Goal: Task Accomplishment & Management: Complete application form

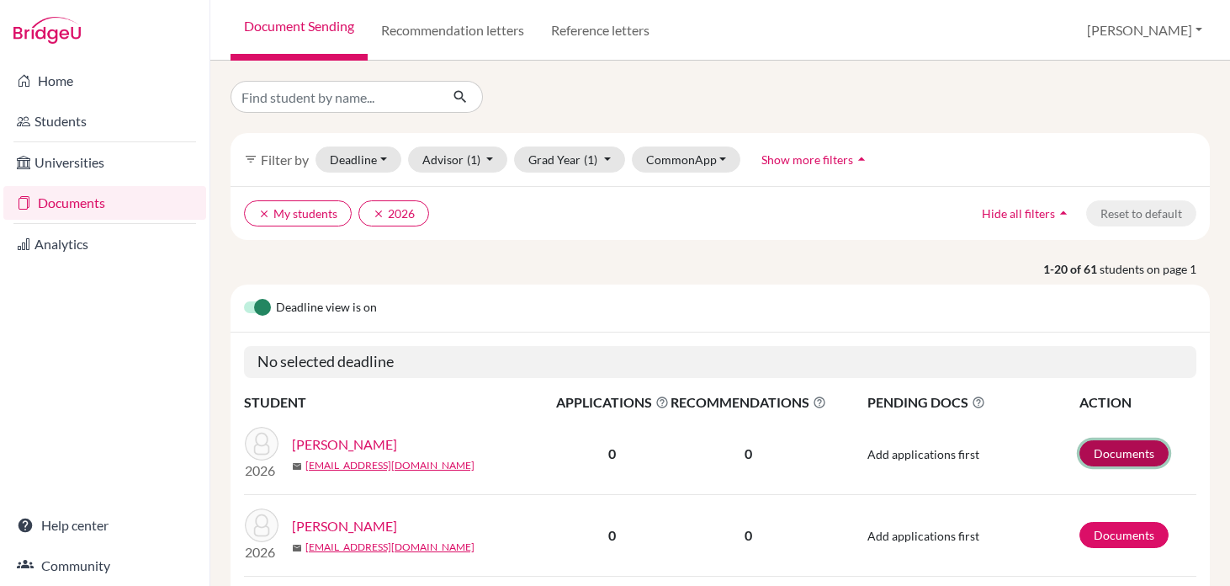
click at [1105, 454] on link "Documents" at bounding box center [1124, 453] width 89 height 26
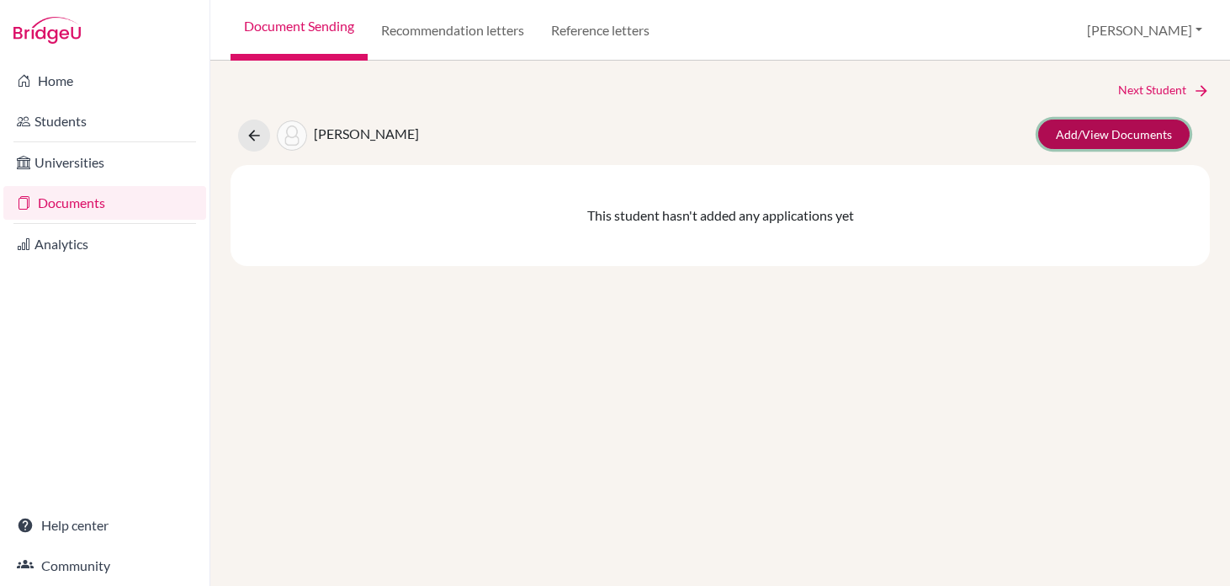
click at [1126, 141] on link "Add/View Documents" at bounding box center [1113, 133] width 151 height 29
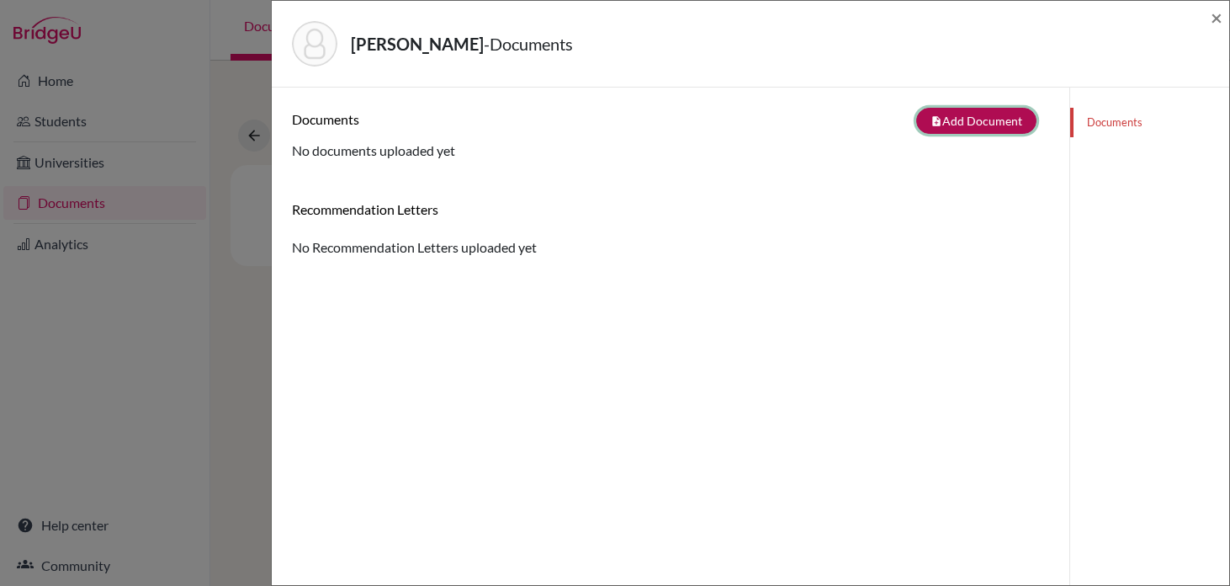
click at [981, 121] on button "note_add Add Document" at bounding box center [976, 121] width 120 height 26
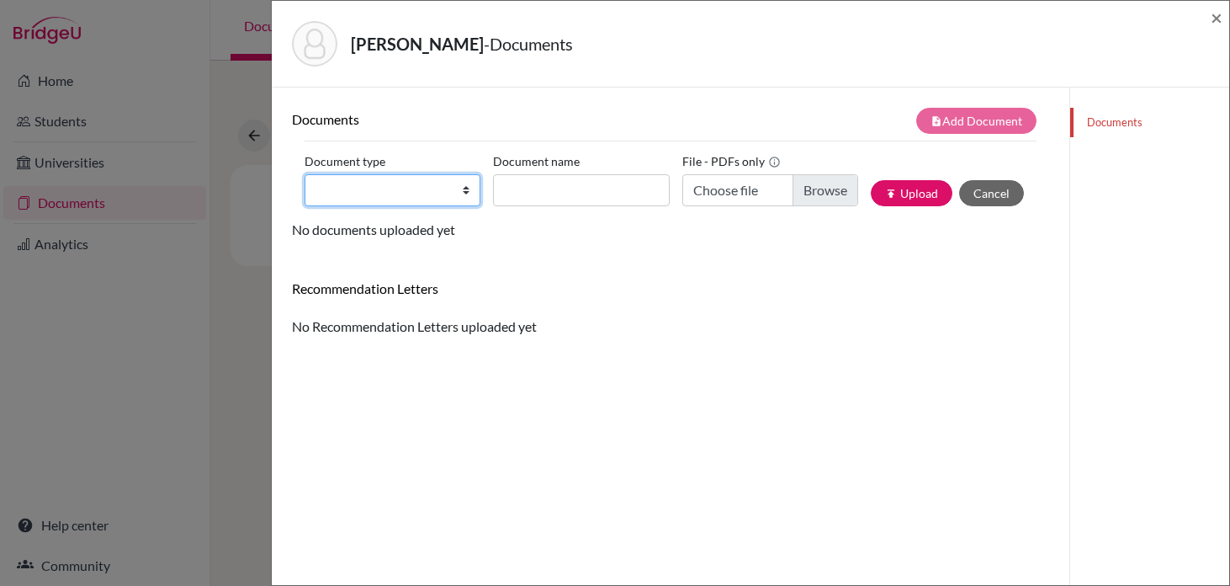
click at [432, 204] on select "Change explanation for Common App reports Counselor recommendation Internationa…" at bounding box center [393, 190] width 176 height 32
select select "2"
click at [305, 174] on select "Change explanation for Common App reports Counselor recommendation Internationa…" at bounding box center [393, 190] width 176 height 32
click at [1224, 13] on div "Abadjiev, Stefan - Documents ×" at bounding box center [751, 44] width 958 height 87
click at [1214, 18] on span "×" at bounding box center [1217, 17] width 12 height 24
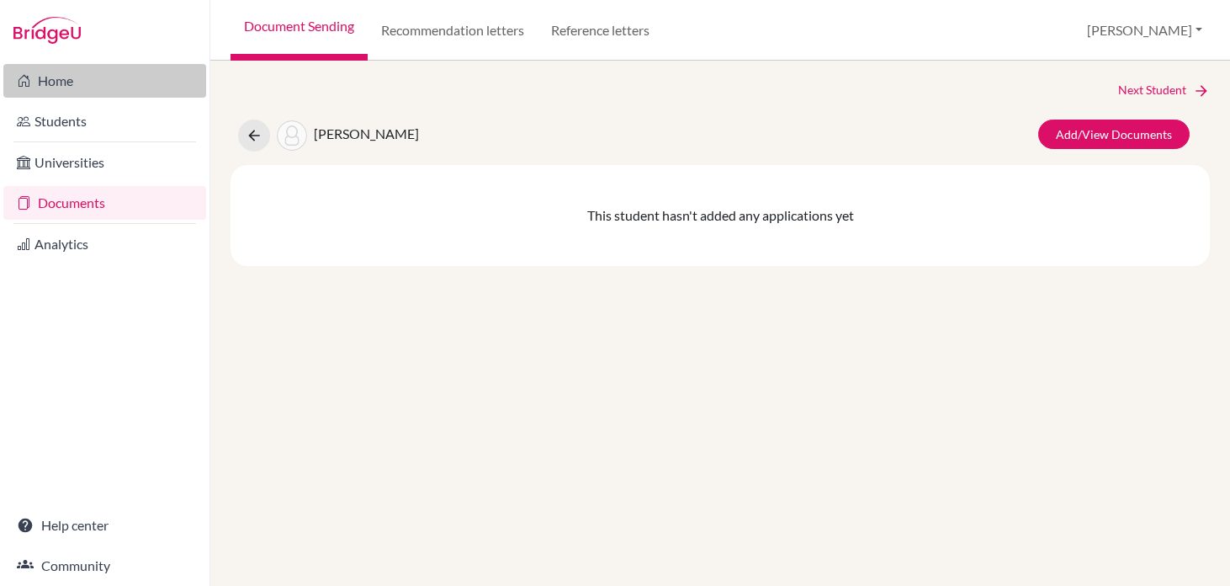
click at [62, 78] on link "Home" at bounding box center [104, 81] width 203 height 34
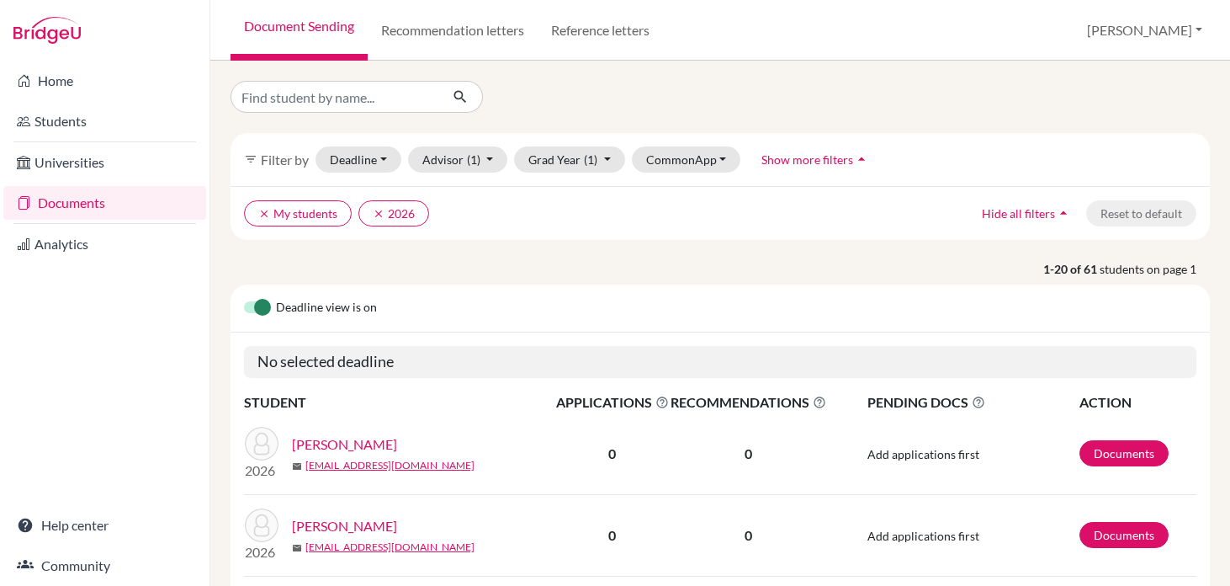
scroll to position [36, 0]
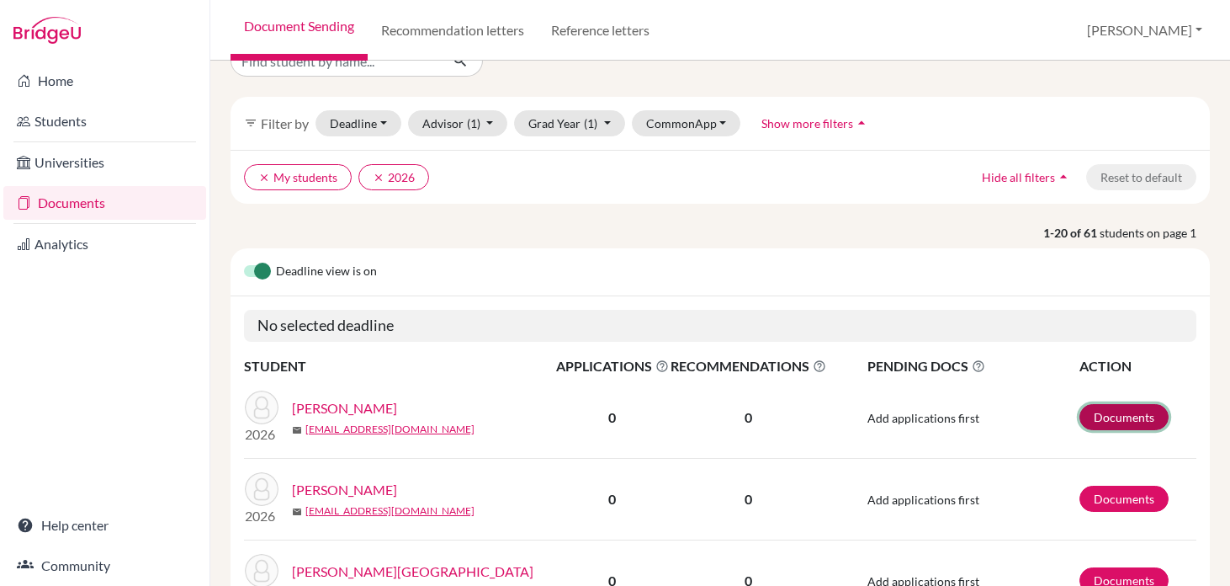
click at [1129, 410] on link "Documents" at bounding box center [1124, 417] width 89 height 26
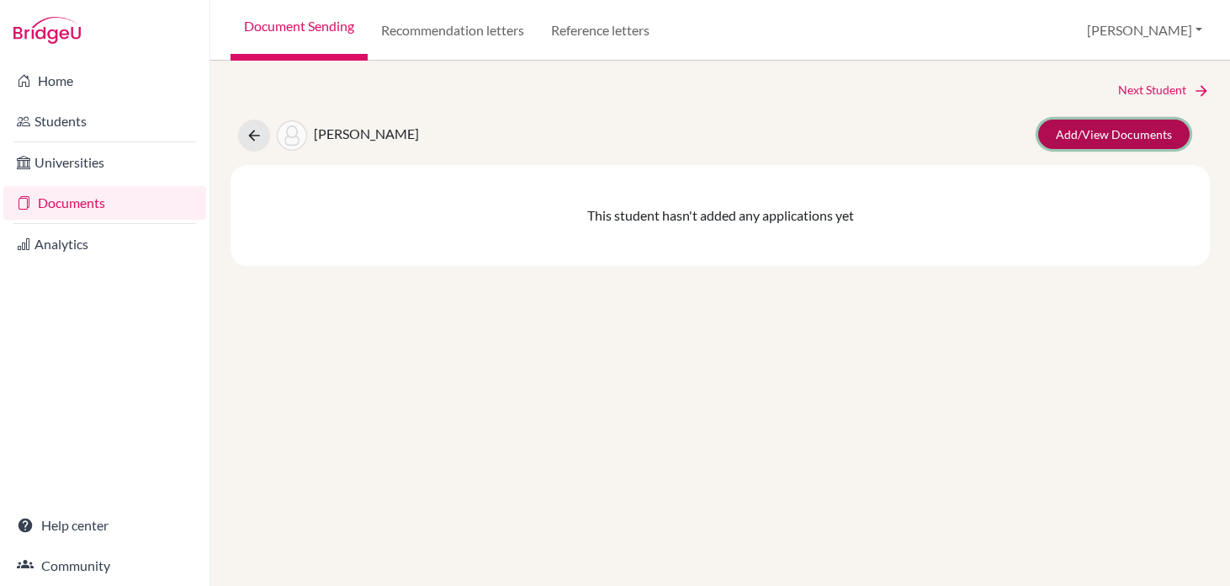
click at [1110, 136] on link "Add/View Documents" at bounding box center [1113, 133] width 151 height 29
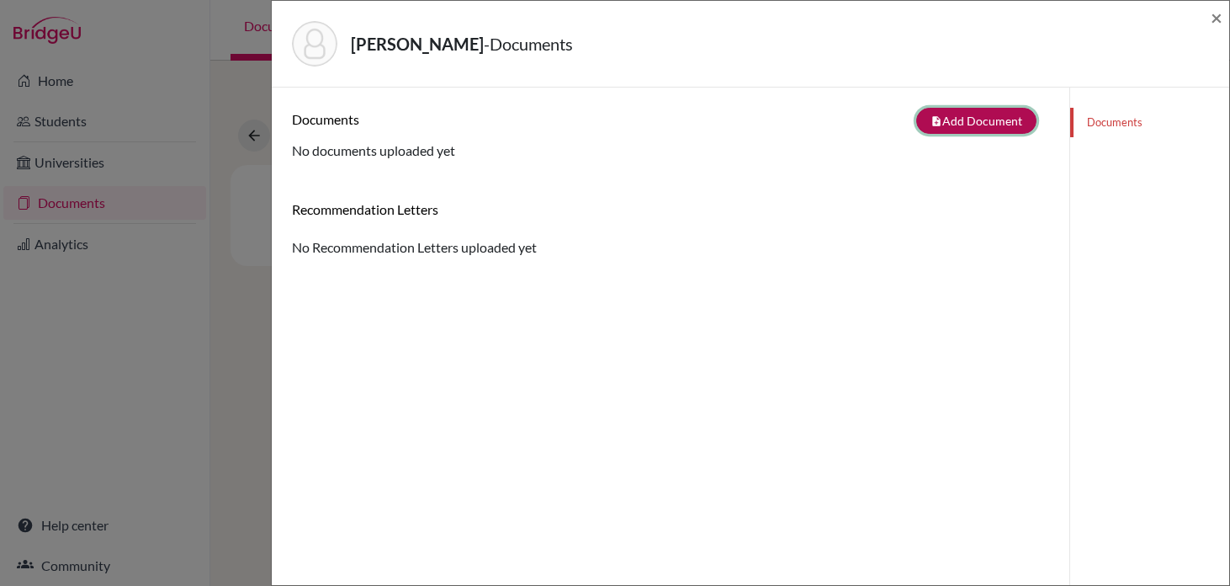
click at [981, 109] on button "note_add Add Document" at bounding box center [976, 121] width 120 height 26
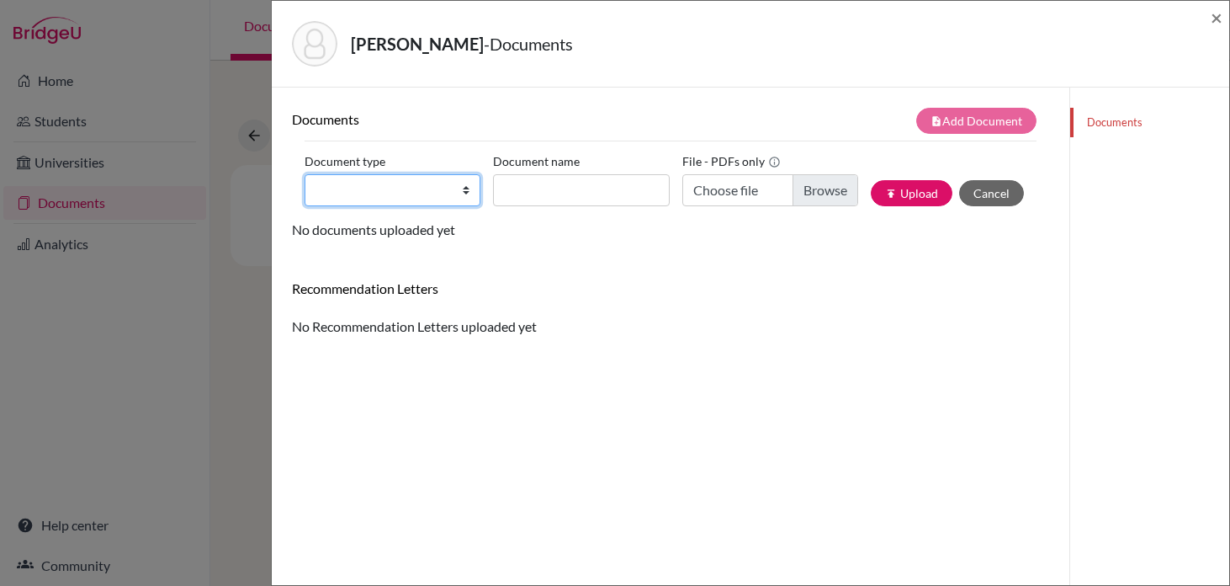
click at [450, 184] on select "Change explanation for Common App reports Counselor recommendation Internationa…" at bounding box center [393, 190] width 176 height 32
select select "2"
click at [305, 174] on select "Change explanation for Common App reports Counselor recommendation Internationa…" at bounding box center [393, 190] width 176 height 32
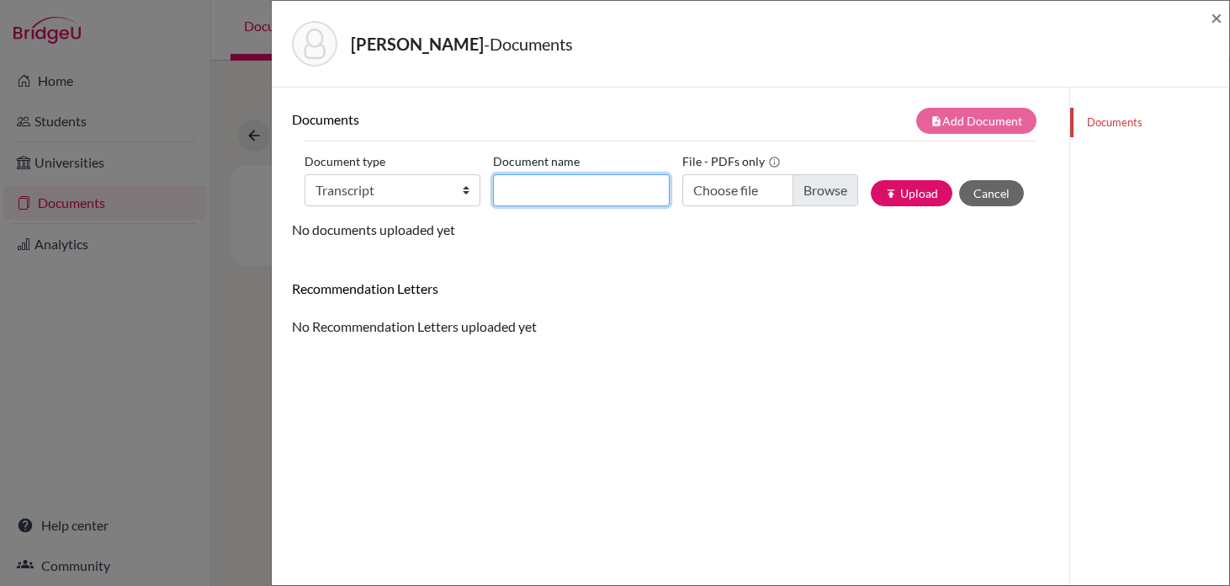
click at [568, 184] on input "Document name" at bounding box center [581, 190] width 176 height 32
type input "Initial Transcript SA"
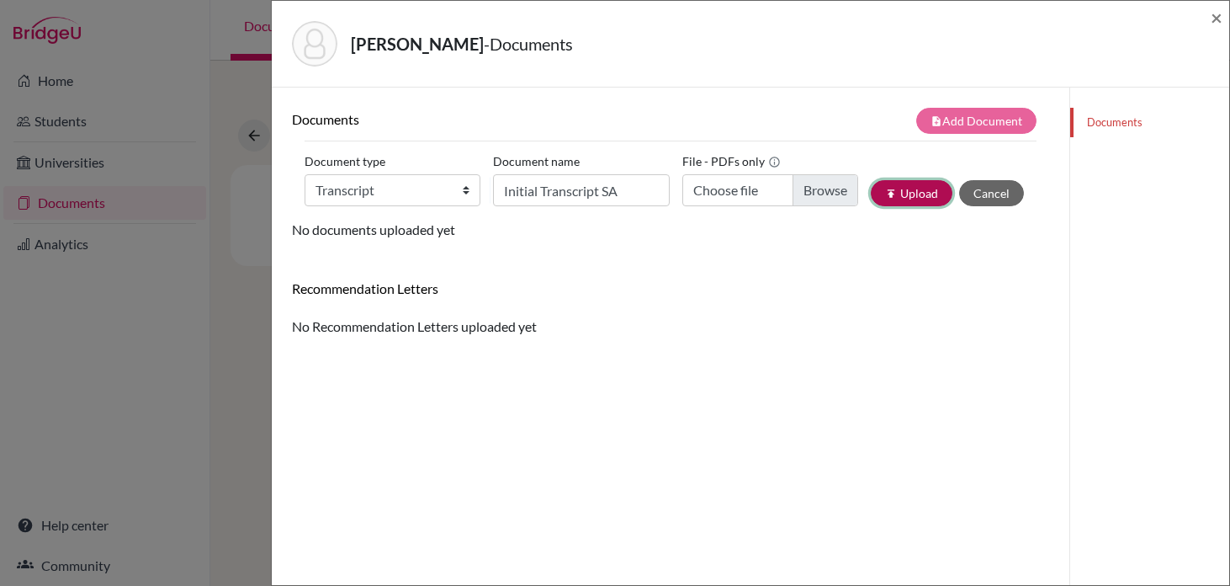
click at [906, 190] on button "publish Upload" at bounding box center [912, 193] width 82 height 26
click at [804, 231] on div "Documents note_add Add Document Document type Change explanation for Common App…" at bounding box center [670, 174] width 757 height 132
click at [1219, 18] on span "×" at bounding box center [1217, 17] width 12 height 24
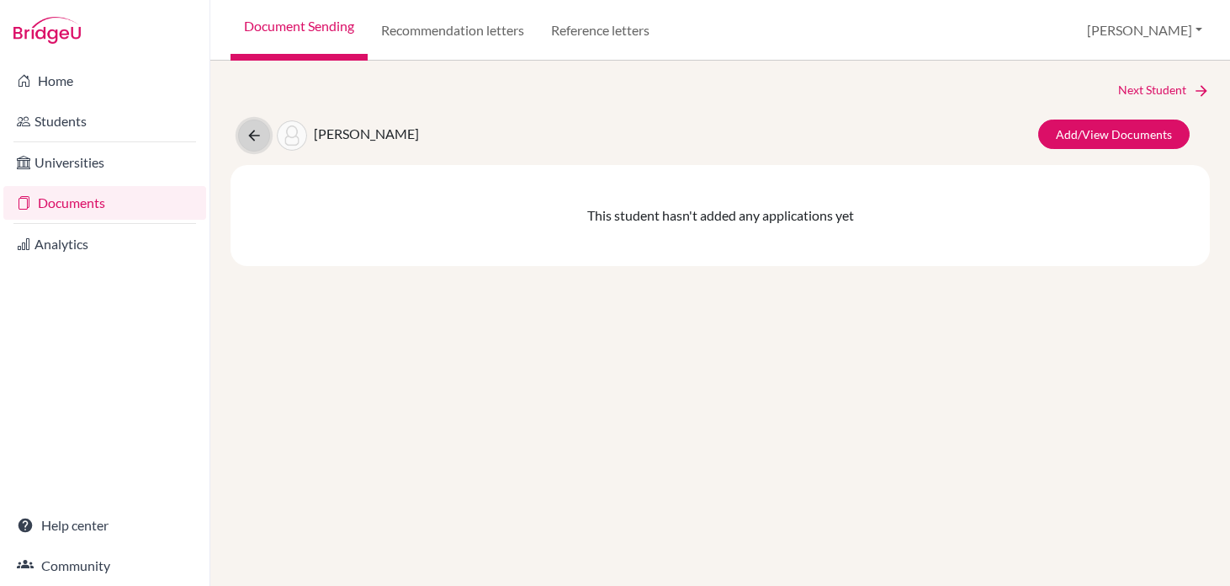
click at [247, 141] on icon at bounding box center [254, 135] width 17 height 17
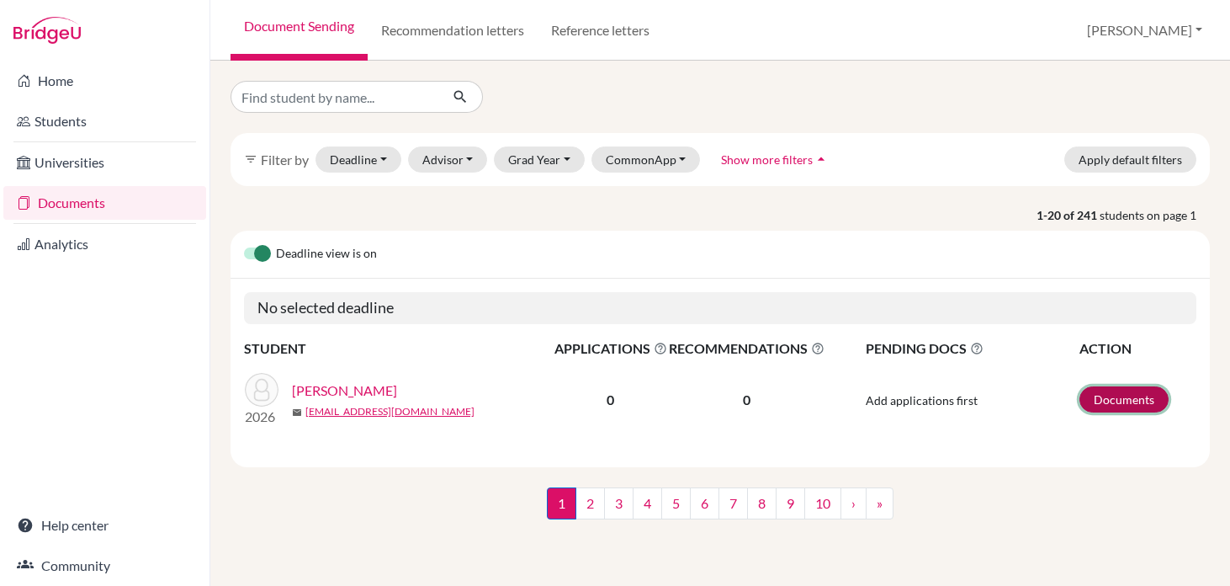
click at [1119, 393] on link "Documents" at bounding box center [1124, 399] width 89 height 26
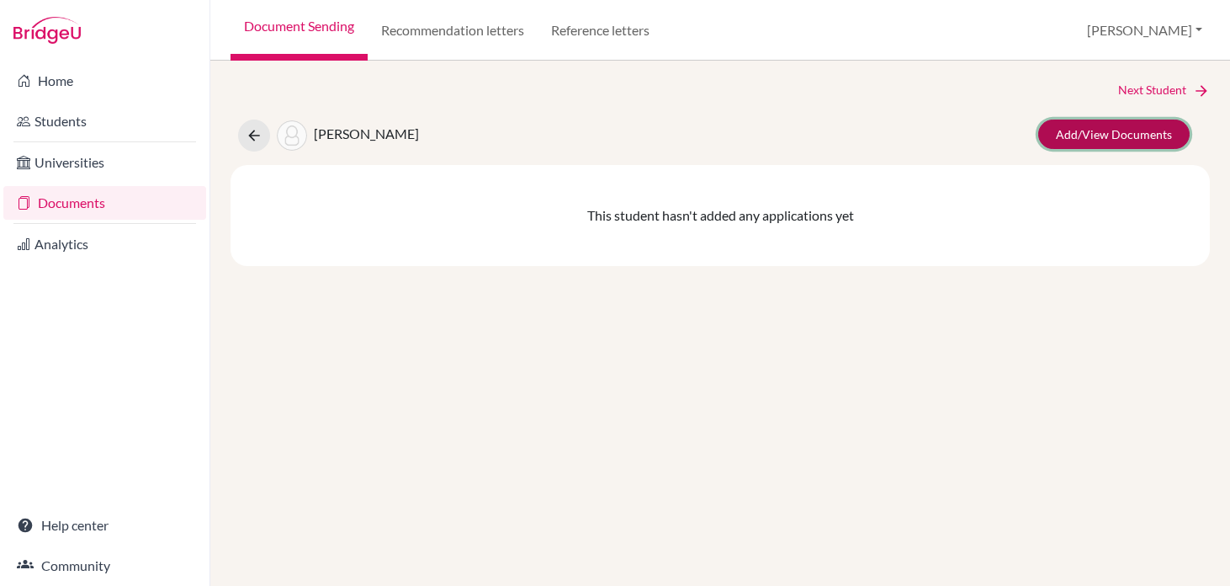
click at [1108, 135] on link "Add/View Documents" at bounding box center [1113, 133] width 151 height 29
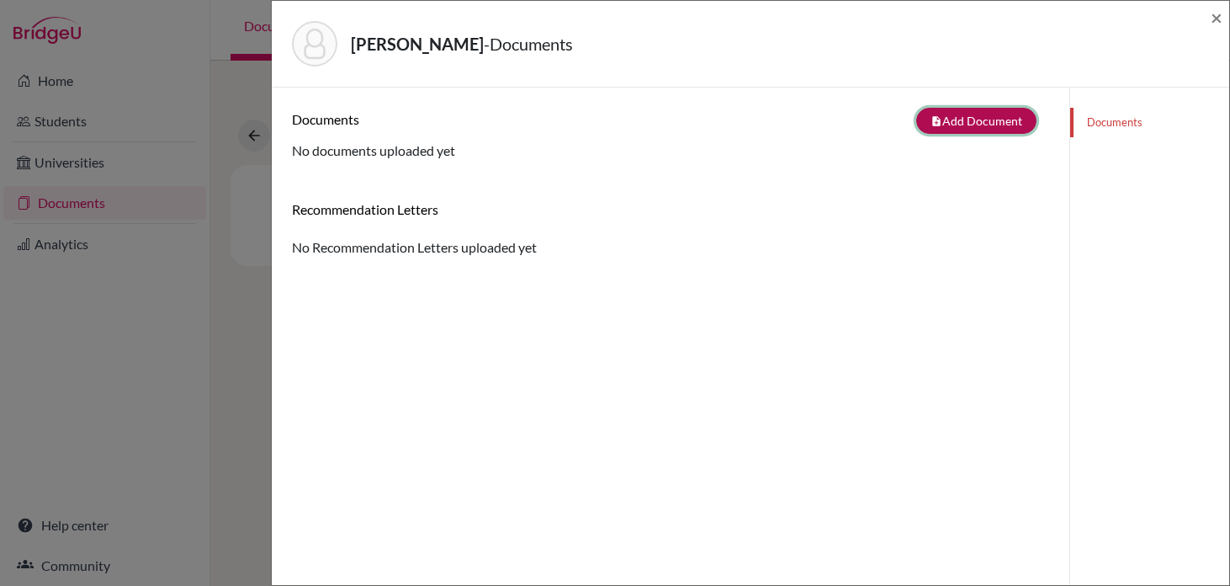
click at [939, 118] on icon "note_add" at bounding box center [937, 121] width 12 height 12
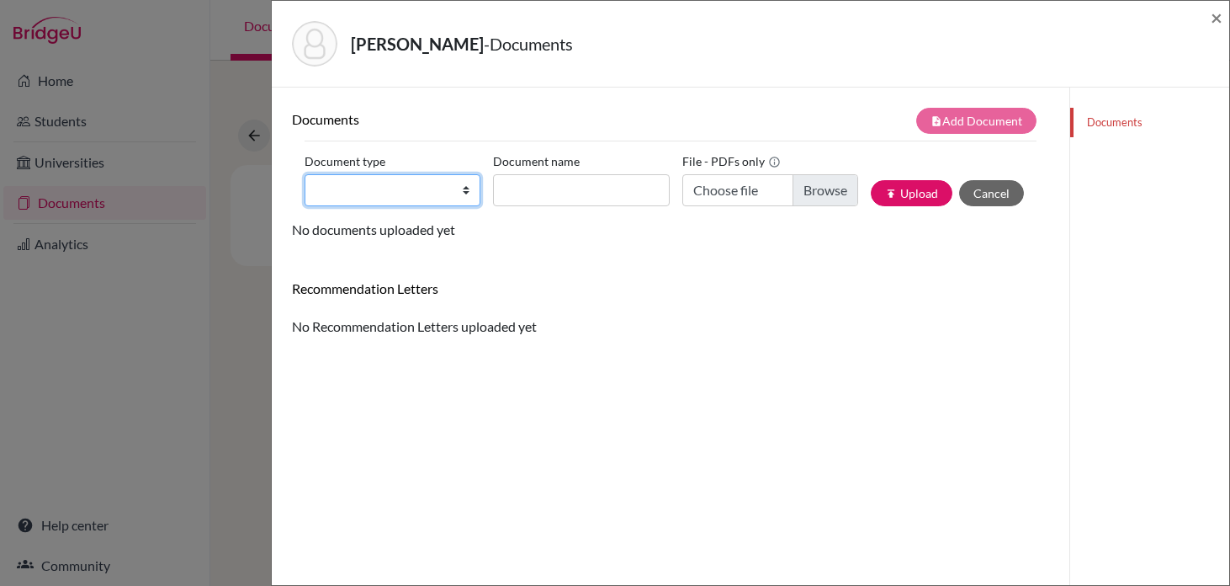
click at [472, 199] on select "Change explanation for Common App reports Counselor recommendation Internationa…" at bounding box center [393, 190] width 176 height 32
select select "2"
click at [305, 174] on select "Change explanation for Common App reports Counselor recommendation Internationa…" at bounding box center [393, 190] width 176 height 32
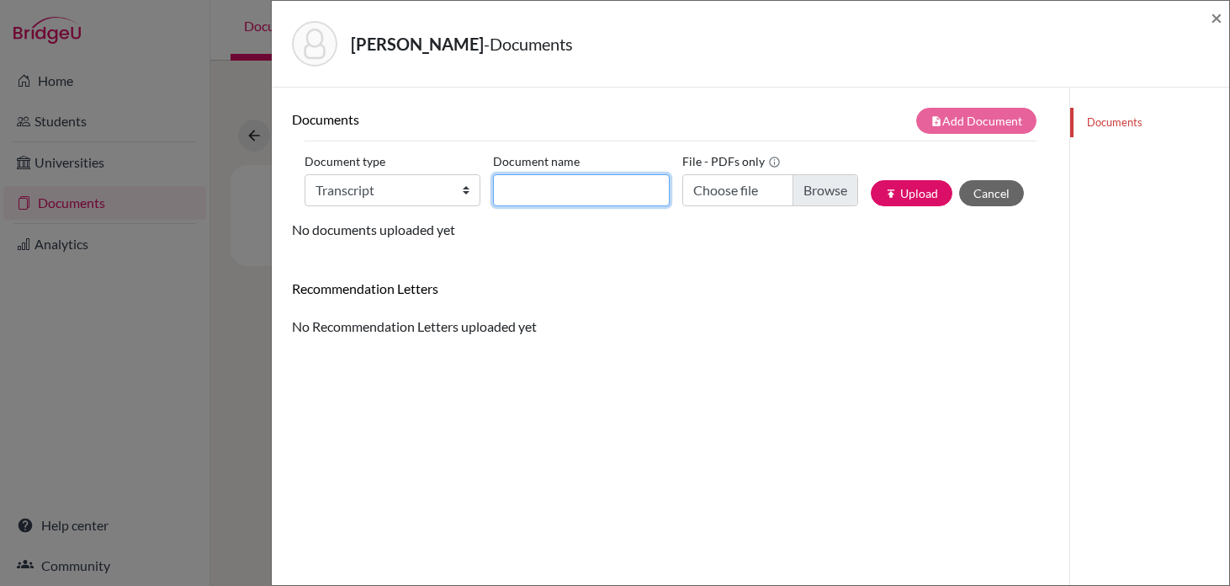
click at [540, 191] on input "Document name" at bounding box center [581, 190] width 176 height 32
type input "Transfer Transcript"
